Goal: Task Accomplishment & Management: Complete application form

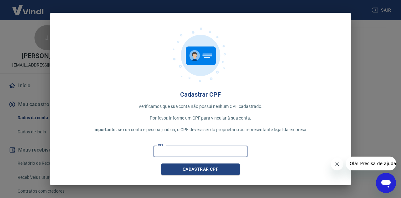
click at [183, 152] on input "CPF" at bounding box center [201, 151] width 94 height 12
type input "003.839.219-45"
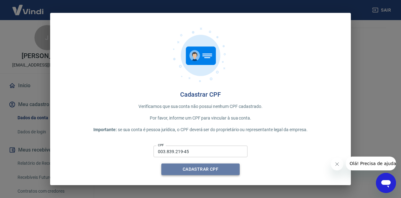
click at [194, 170] on button "Cadastrar CPF" at bounding box center [200, 169] width 78 height 12
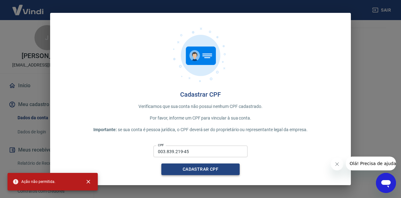
click at [190, 167] on button "Cadastrar CPF" at bounding box center [200, 169] width 78 height 12
click at [190, 167] on div "Cadastrar CPF" at bounding box center [200, 169] width 78 height 12
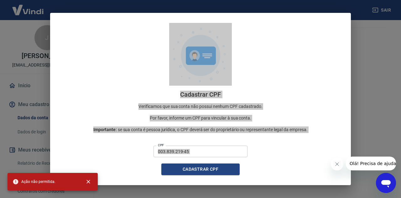
click at [336, 164] on icon "Fechar mensagem da empresa" at bounding box center [337, 163] width 5 height 5
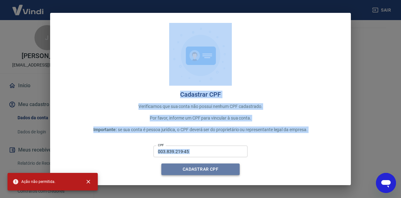
click at [204, 172] on button "Cadastrar CPF" at bounding box center [200, 169] width 78 height 12
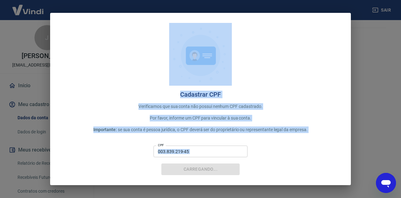
click at [204, 172] on div "Carregando..." at bounding box center [200, 169] width 78 height 12
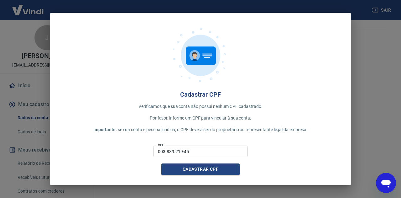
click at [18, 105] on div "Cadastrar CPF Verificamos que sua conta não possui nenhum CPF cadastrado. Por f…" at bounding box center [200, 99] width 401 height 198
click at [204, 167] on button "Cadastrar CPF" at bounding box center [200, 169] width 78 height 12
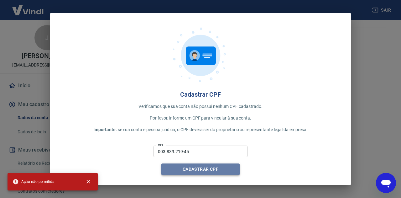
click at [203, 167] on button "Cadastrar CPF" at bounding box center [200, 169] width 78 height 12
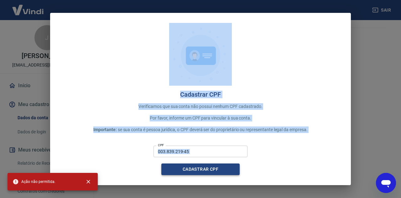
click at [203, 167] on div "Cadastrar CPF" at bounding box center [200, 169] width 78 height 12
click at [203, 167] on button "Cadastrar CPF" at bounding box center [200, 169] width 78 height 12
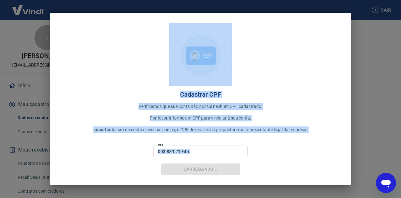
click at [203, 167] on div "Carregando..." at bounding box center [200, 169] width 78 height 12
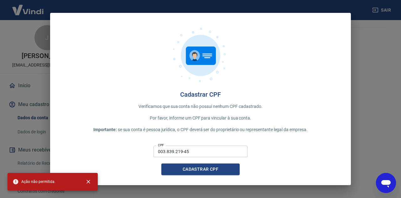
click at [0, 111] on div "Cadastrar CPF Verificamos que sua conta não possui nenhum CPF cadastrado. Por f…" at bounding box center [200, 99] width 401 height 198
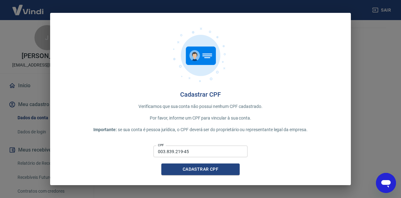
click at [22, 102] on div "Cadastrar CPF Verificamos que sua conta não possui nenhum CPF cadastrado. Por f…" at bounding box center [200, 99] width 401 height 198
drag, startPoint x: 19, startPoint y: 108, endPoint x: 21, endPoint y: 125, distance: 17.0
click at [19, 109] on div "Cadastrar CPF Verificamos que sua conta não possui nenhum CPF cadastrado. Por f…" at bounding box center [200, 99] width 401 height 198
drag, startPoint x: 362, startPoint y: 21, endPoint x: 368, endPoint y: 17, distance: 6.9
click at [362, 20] on div "Cadastrar CPF Verificamos que sua conta não possui nenhum CPF cadastrado. Por f…" at bounding box center [200, 99] width 401 height 198
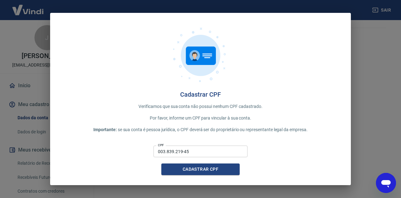
click at [375, 10] on div "Cadastrar CPF Verificamos que sua conta não possui nenhum CPF cadastrado. Por f…" at bounding box center [200, 99] width 401 height 198
